Goal: Obtain resource: Download file/media

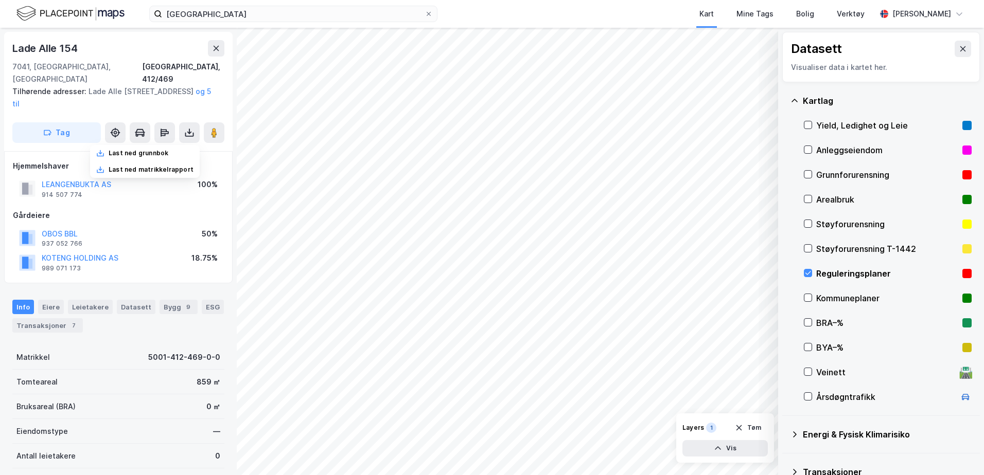
scroll to position [1, 0]
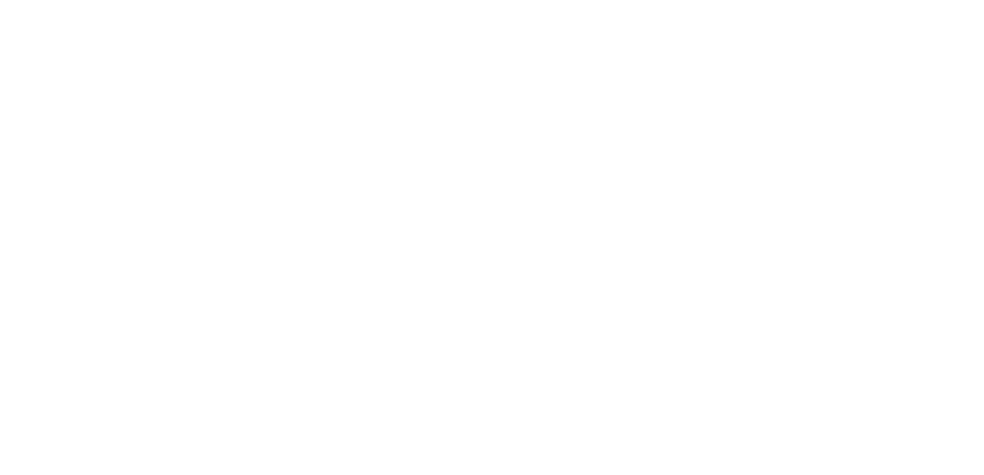
click at [412, 144] on div at bounding box center [492, 237] width 984 height 475
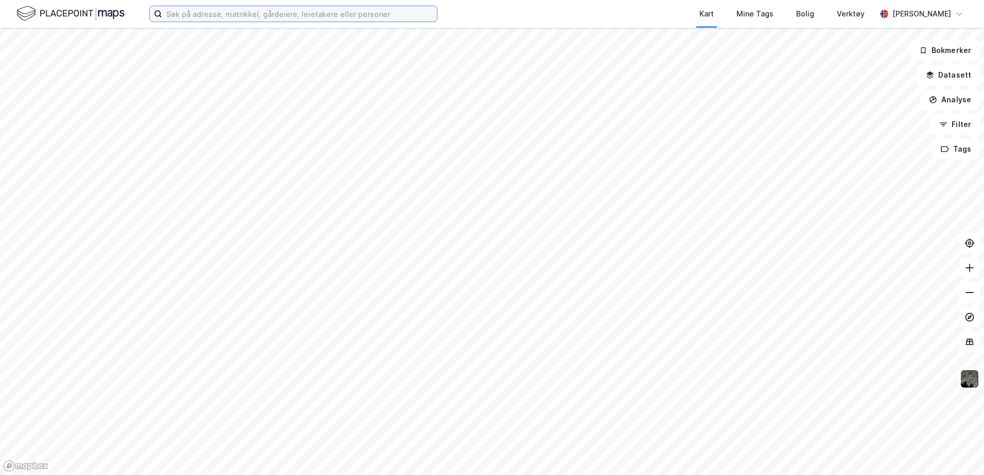
click at [188, 12] on input at bounding box center [299, 13] width 275 height 15
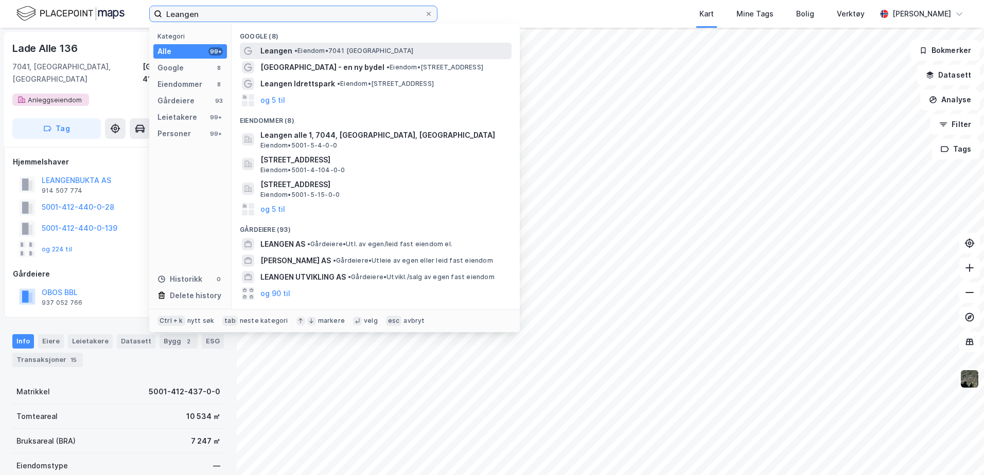
type input "Leangen"
click at [284, 52] on span "Leangen" at bounding box center [276, 51] width 32 height 12
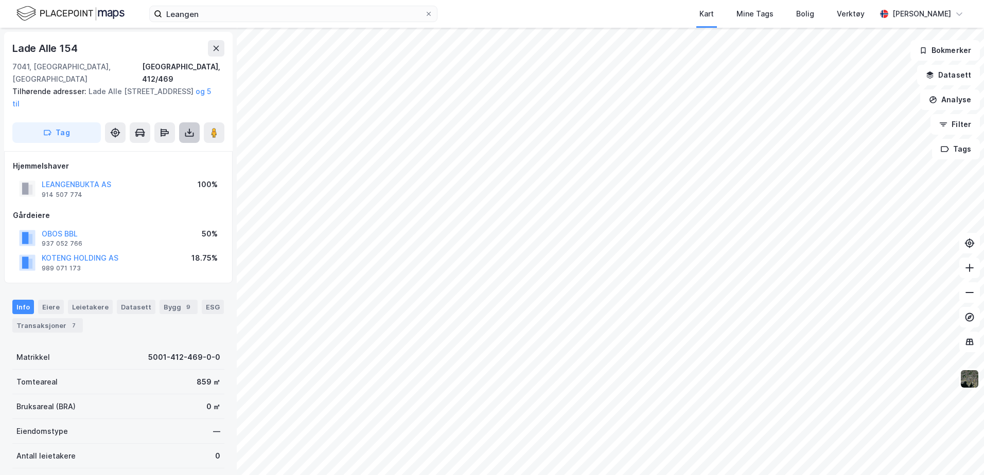
click at [192, 122] on button at bounding box center [189, 132] width 21 height 21
click at [174, 145] on div "Last ned grunnbok" at bounding box center [145, 153] width 110 height 16
